Goal: Task Accomplishment & Management: Complete application form

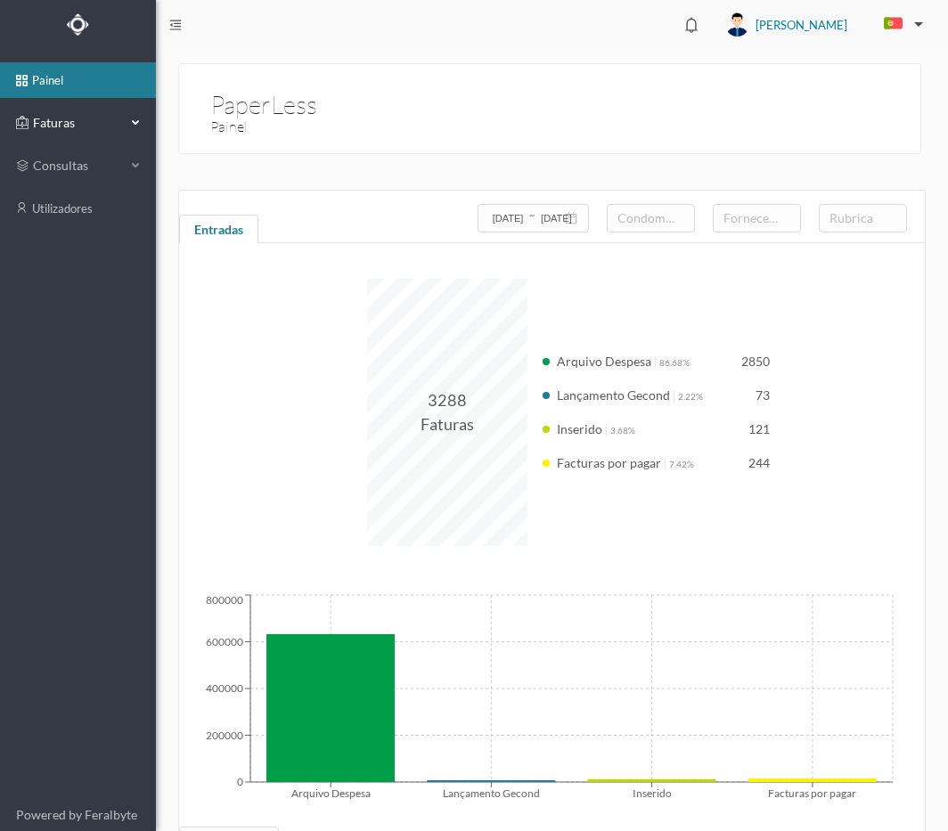
click at [104, 127] on span "Faturas" at bounding box center [78, 123] width 98 height 18
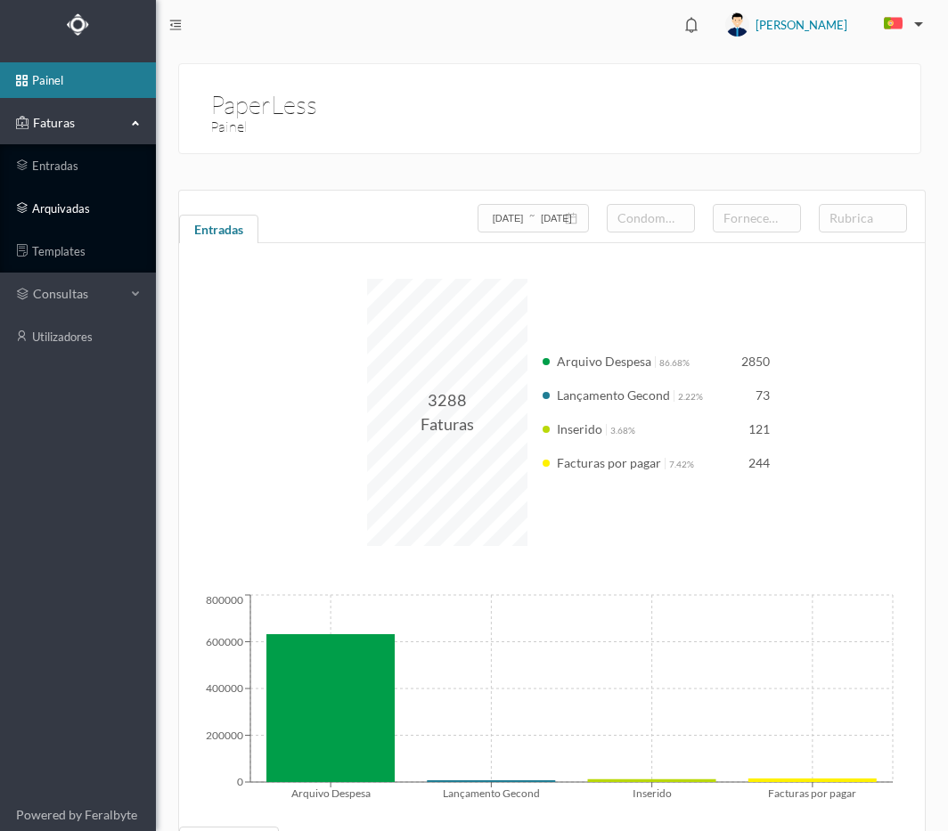
click at [96, 212] on link "arquivadas" at bounding box center [78, 209] width 156 height 36
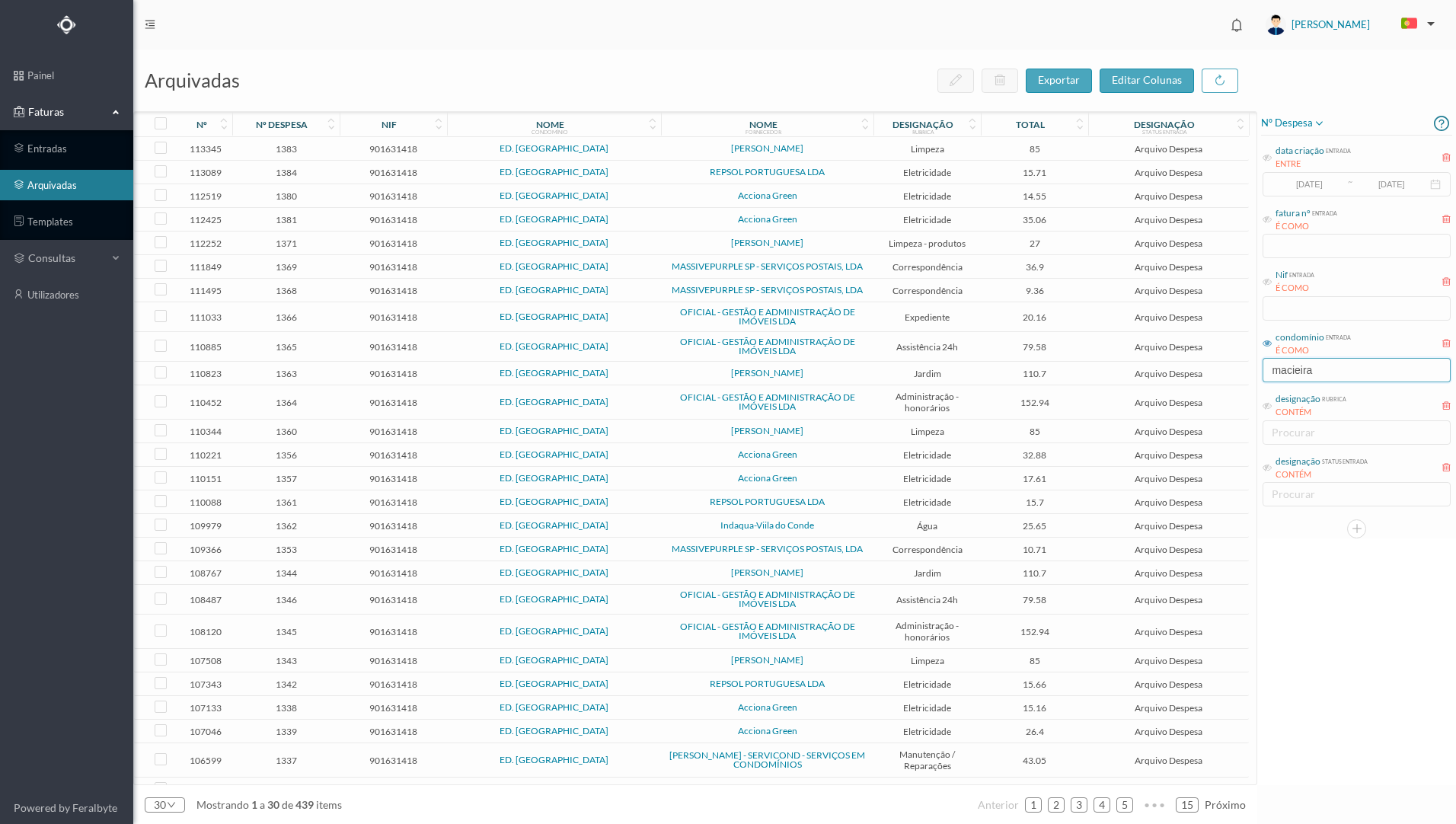
drag, startPoint x: 1322, startPoint y: 369, endPoint x: 1257, endPoint y: 375, distance: 65.3
click at [810, 371] on input "macieira" at bounding box center [1357, 370] width 188 height 25
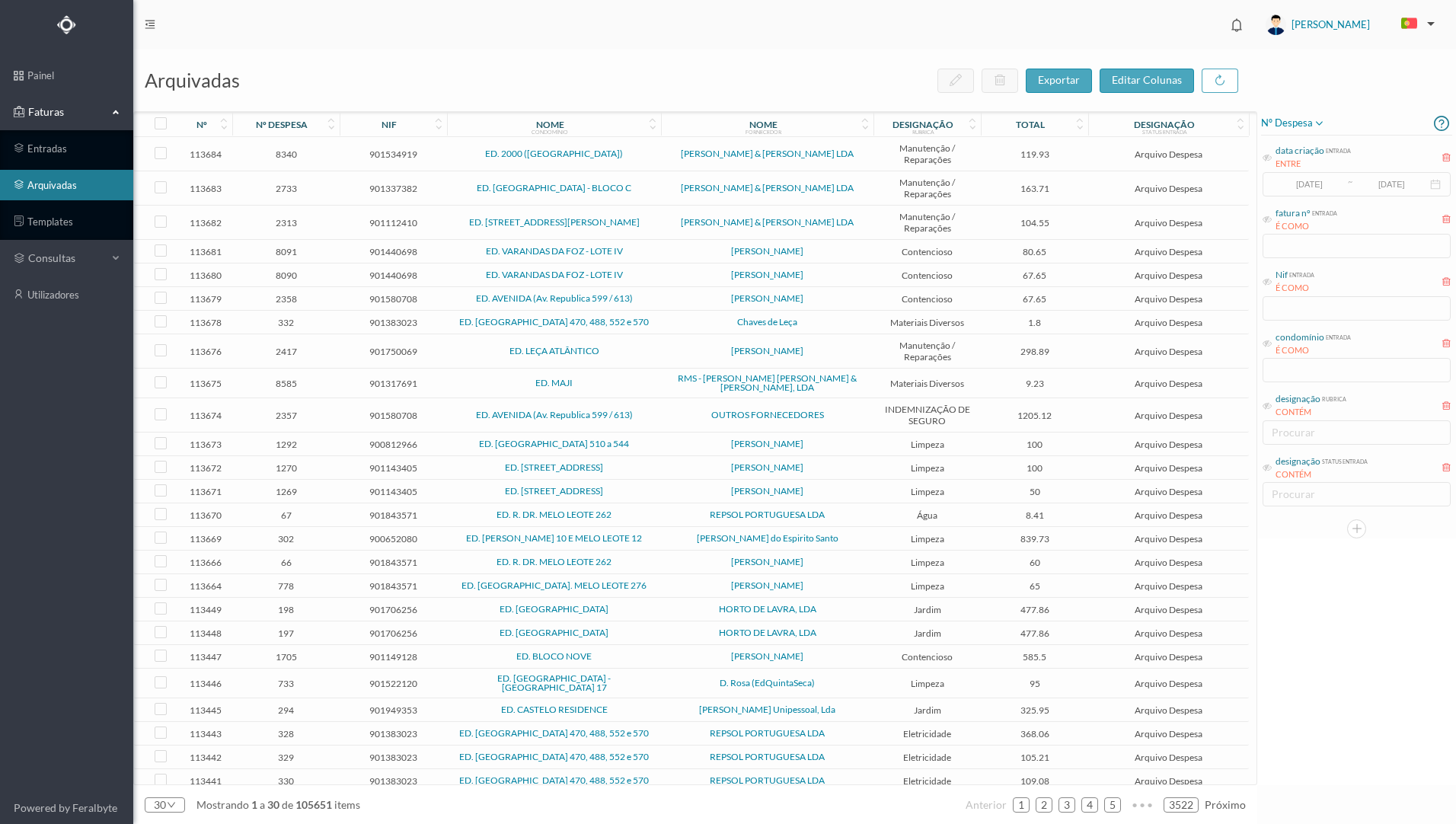
click at [810, 344] on icon at bounding box center [1267, 343] width 9 height 9
click at [810, 341] on icon at bounding box center [1267, 343] width 9 height 9
click at [810, 367] on input "text" at bounding box center [1357, 370] width 188 height 25
click at [810, 375] on input "text" at bounding box center [1357, 370] width 188 height 25
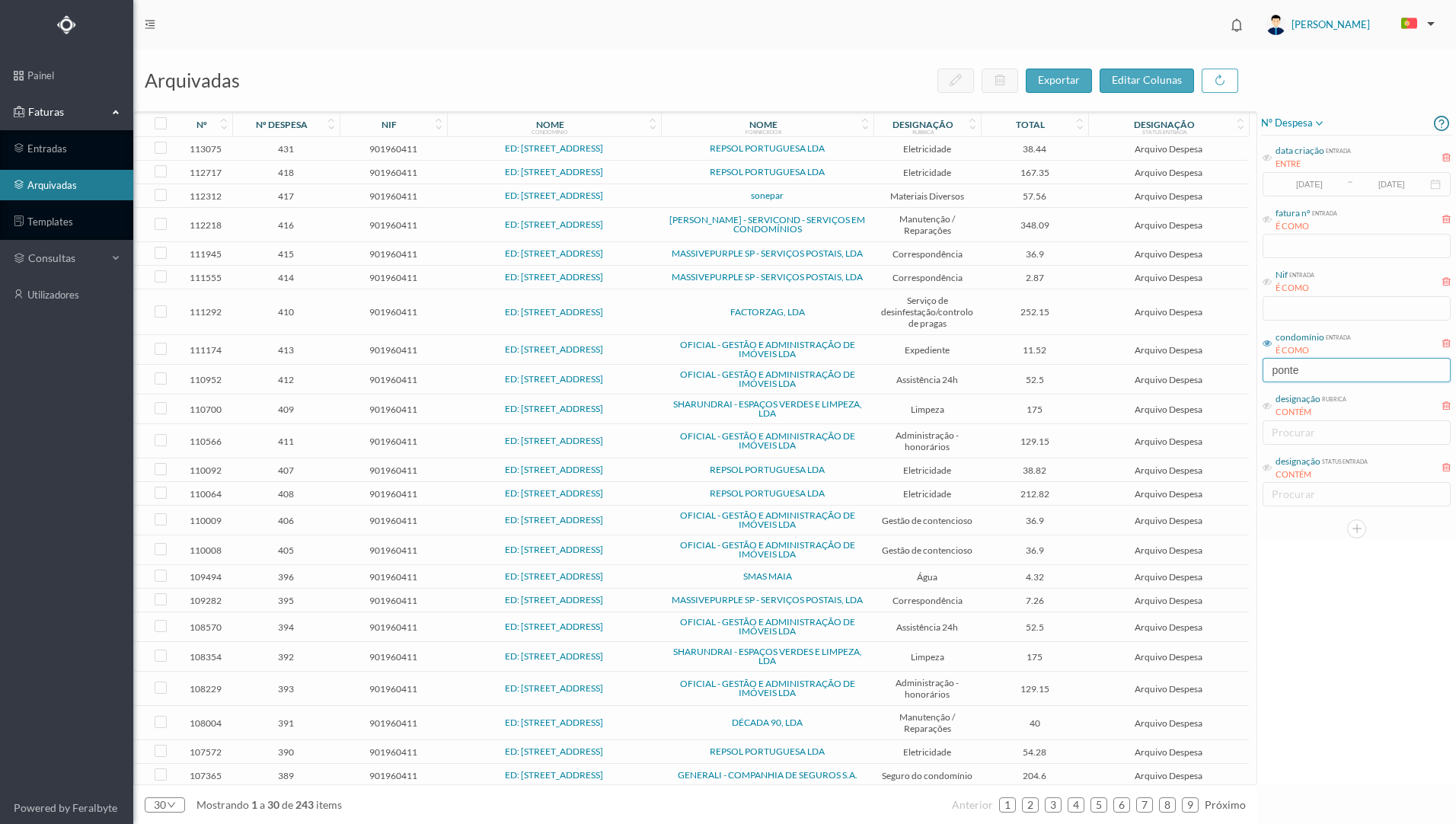
type input "ponte"
click at [810, 178] on td "REPSOL PORTUGUESA LDA" at bounding box center [767, 173] width 213 height 24
click at [810, 176] on span "REPSOL PORTUGUESA LDA" at bounding box center [768, 172] width 205 height 9
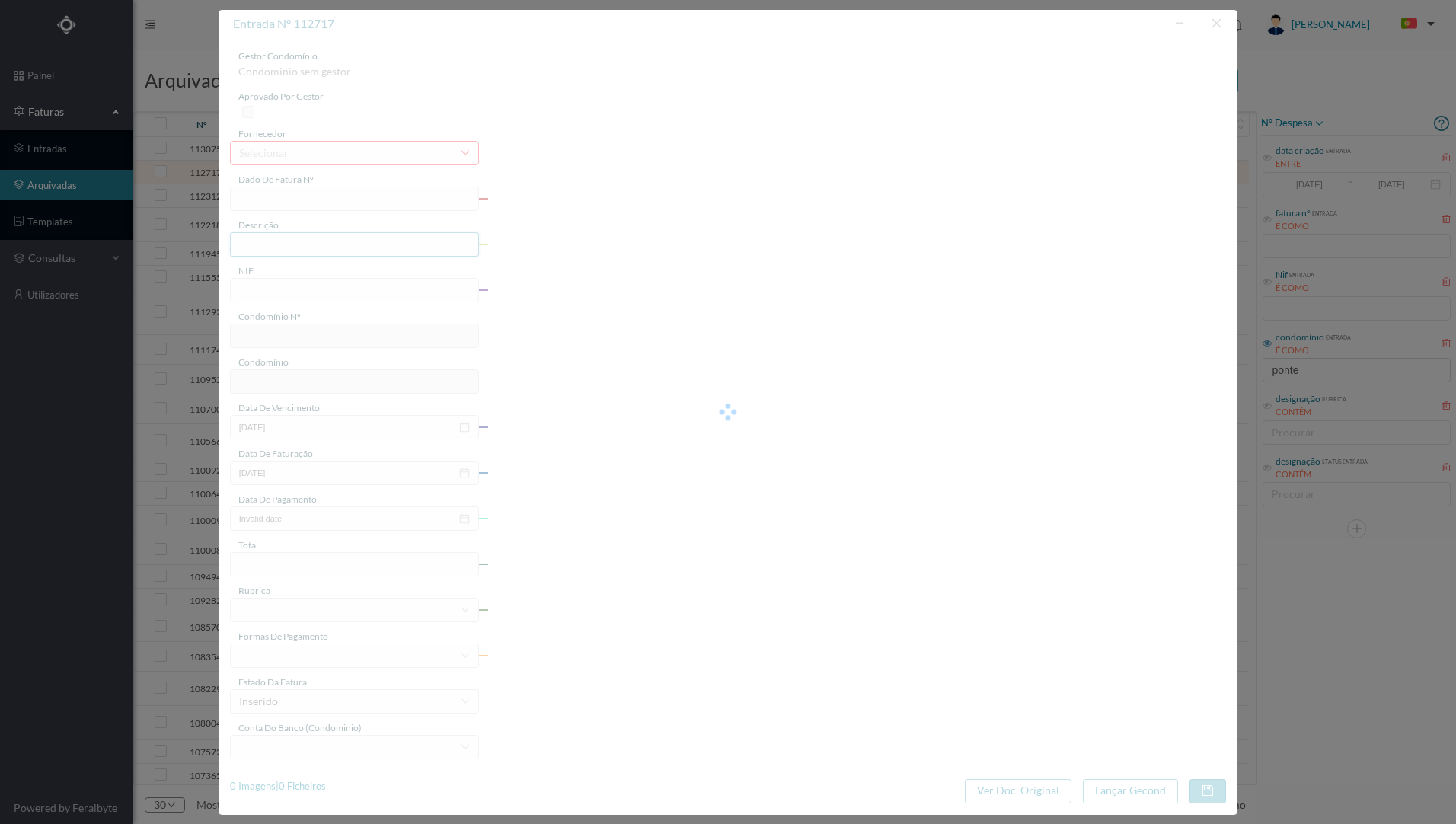
type input "FAC 0210762025/0049339533"
type input "[STREET_ADDRESS]"
type input "901960411"
type input "[DATE]"
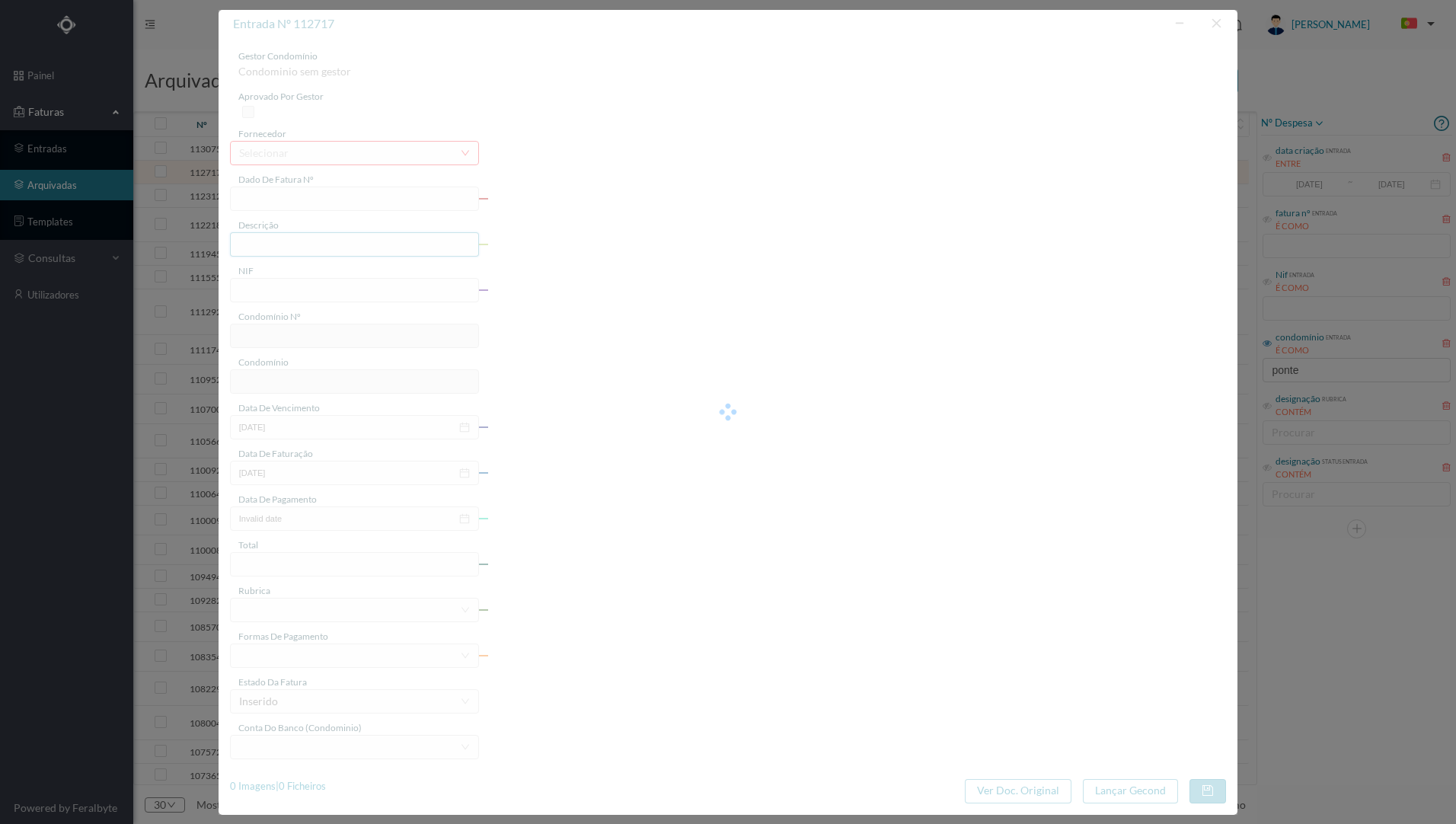
type input "[DATE]"
type input "167.35"
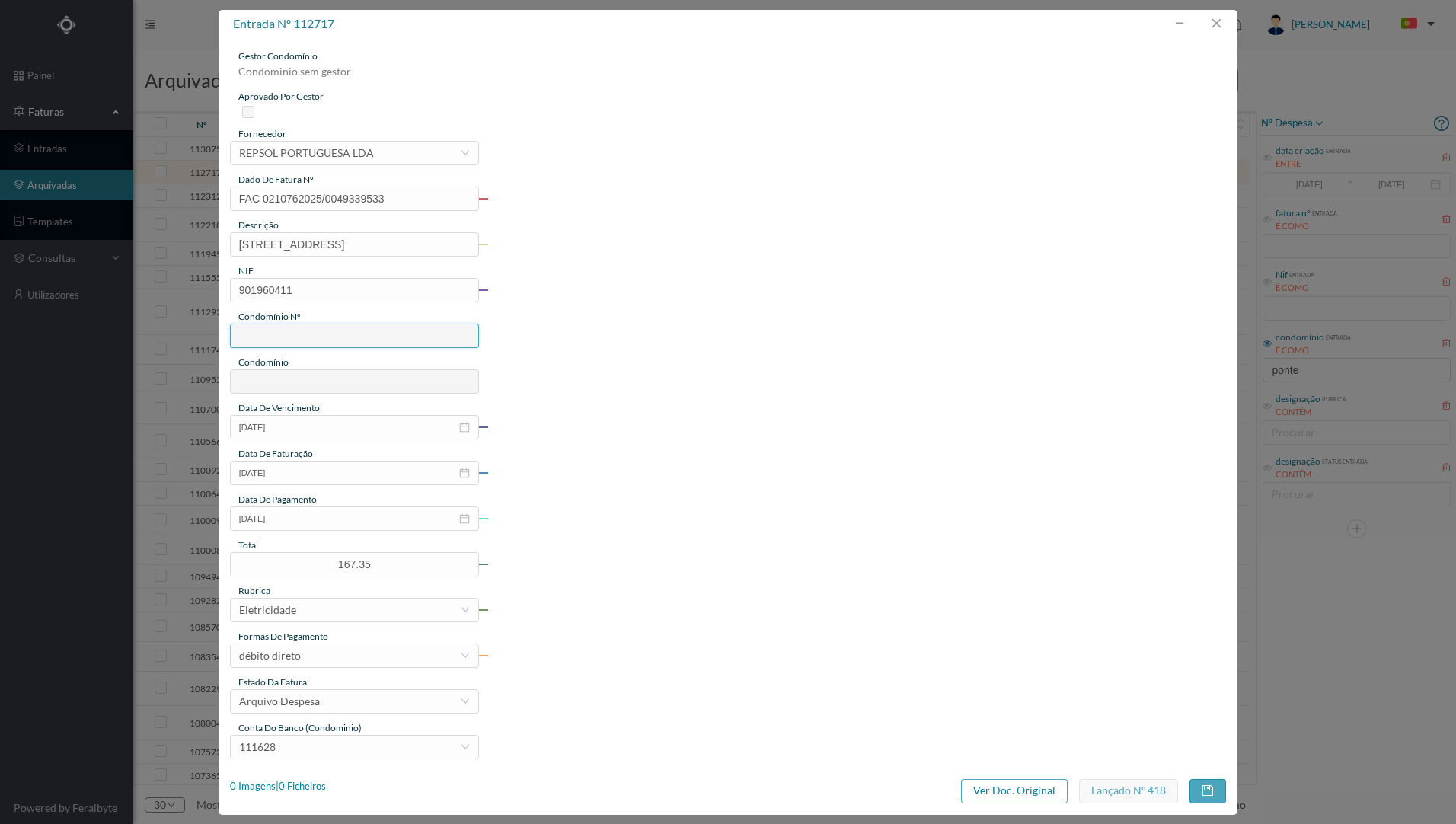
type input "752"
type input "ED: [STREET_ADDRESS]"
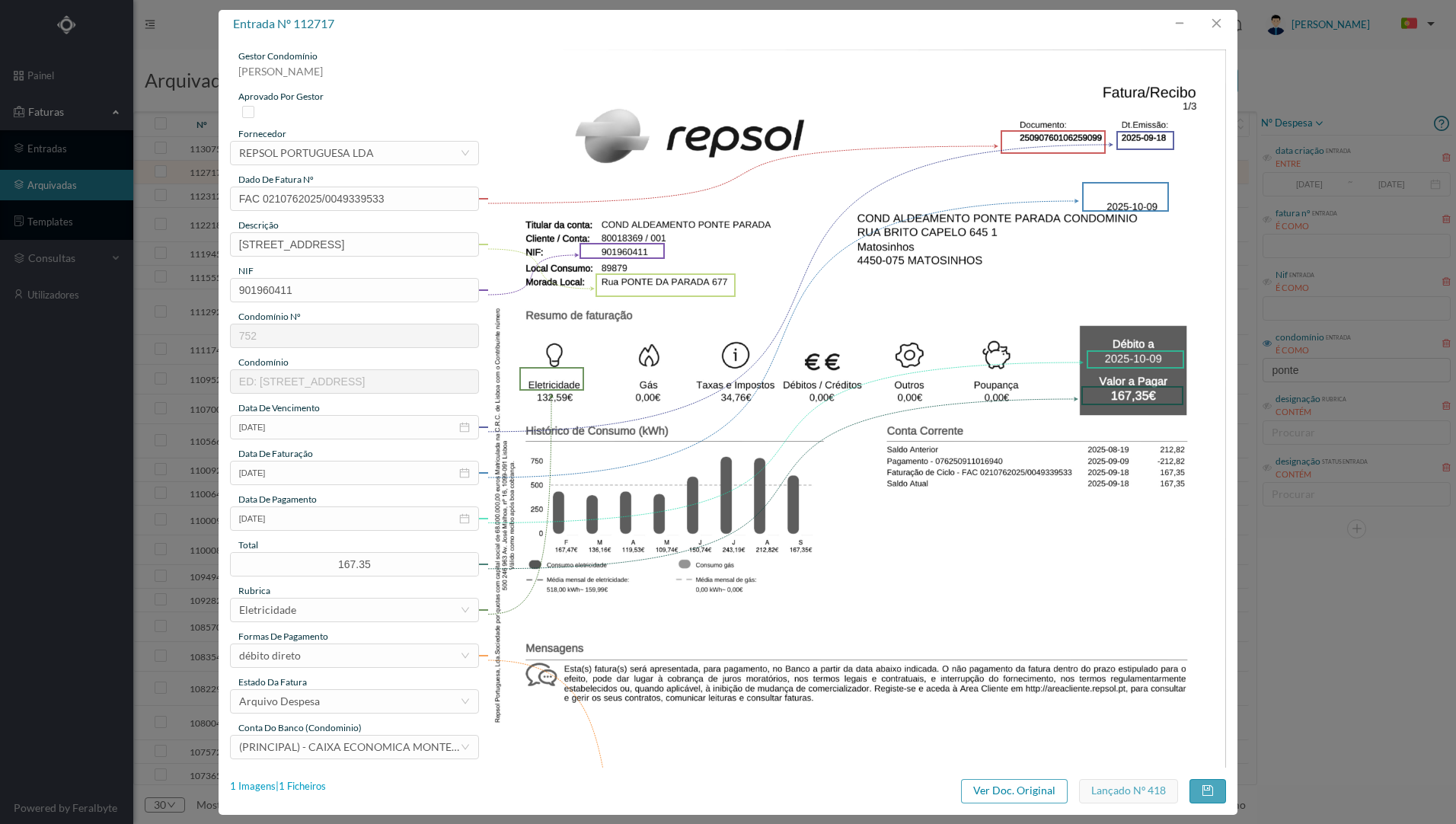
click at [312, 709] on div "1 Imagens | 1 Ficheiros" at bounding box center [278, 786] width 96 height 15
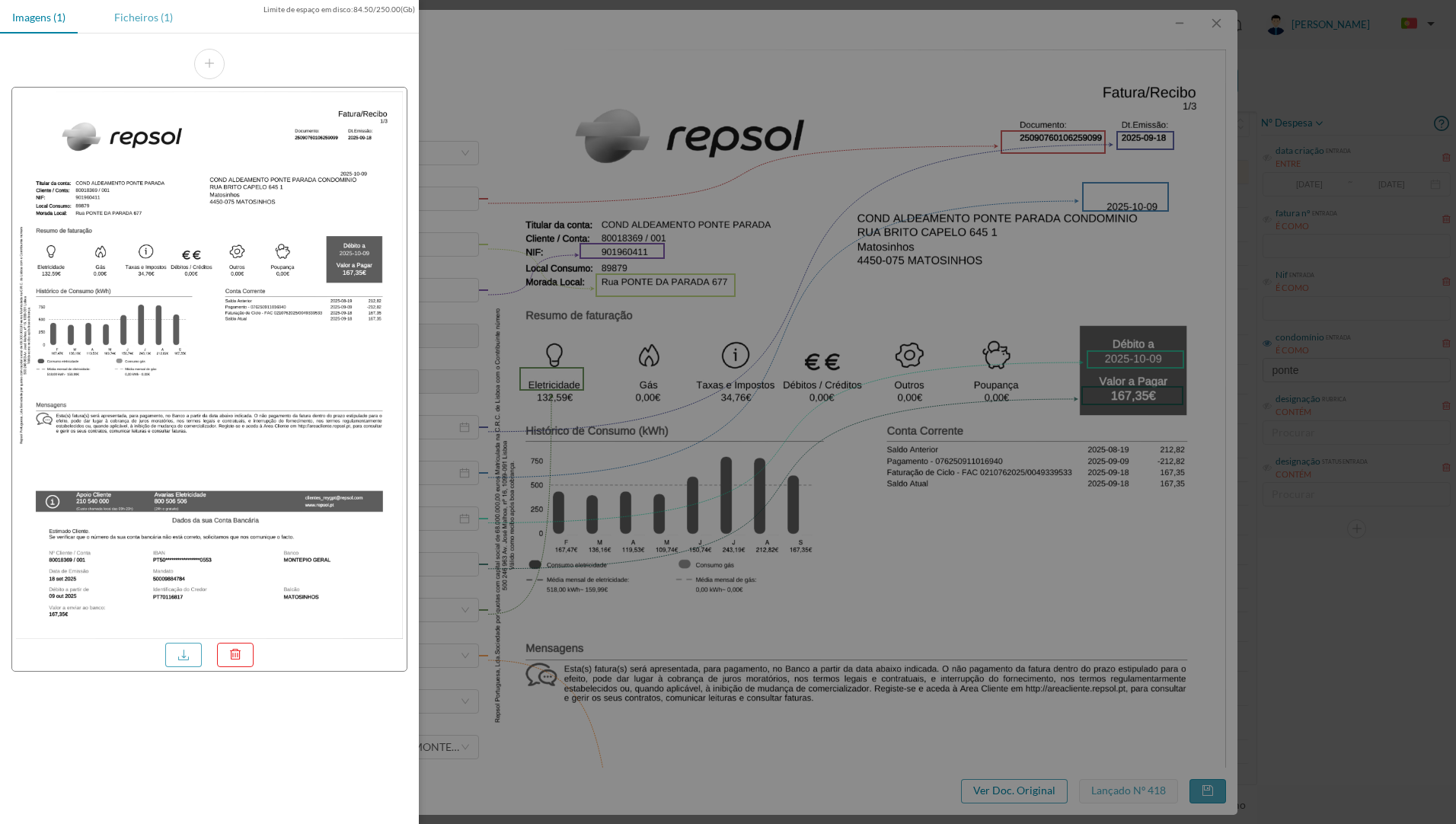
click at [150, 19] on div "Ficheiros (1)" at bounding box center [143, 17] width 83 height 34
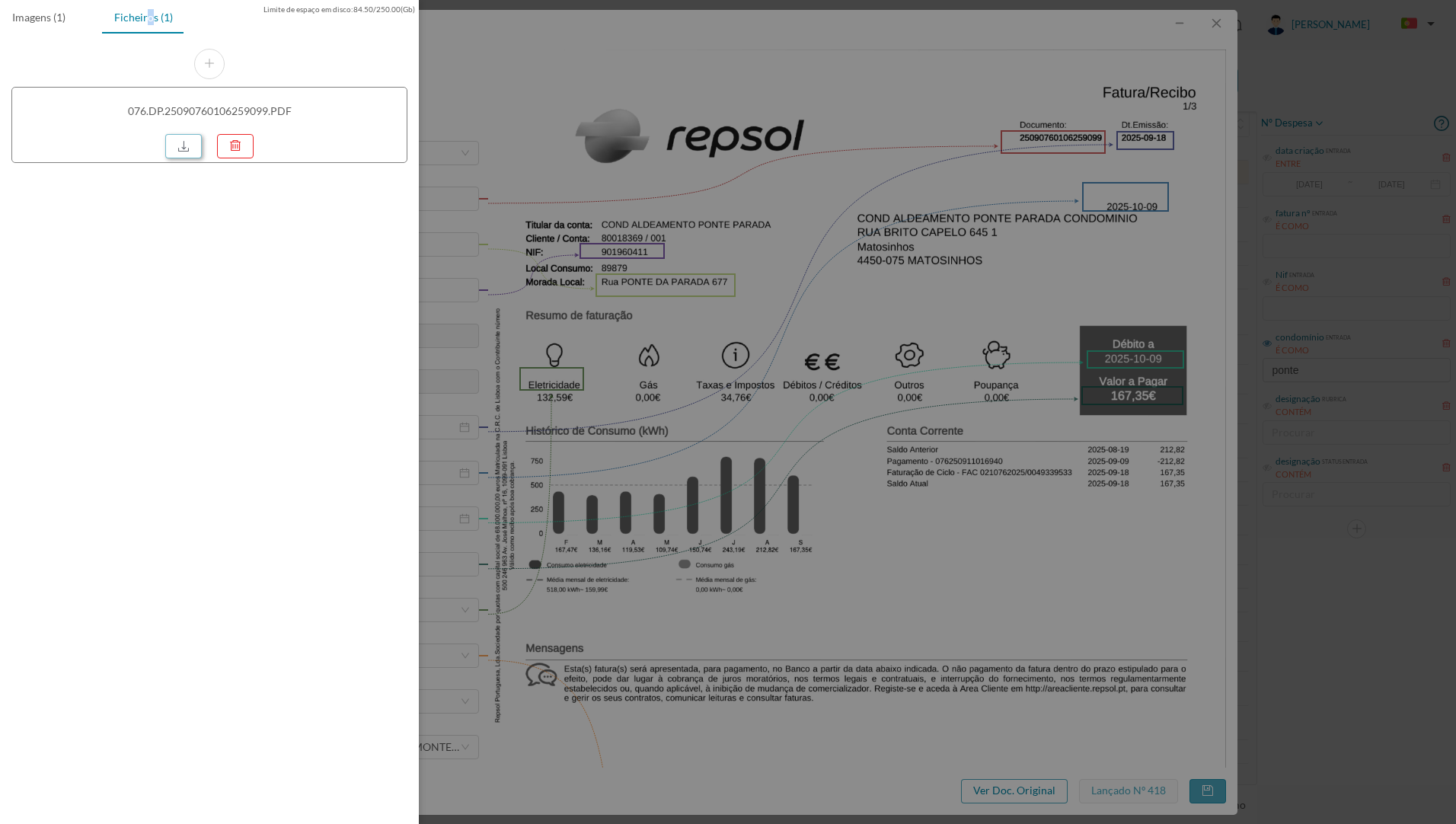
click at [185, 142] on link at bounding box center [183, 146] width 37 height 25
